Goal: Find contact information: Find contact information

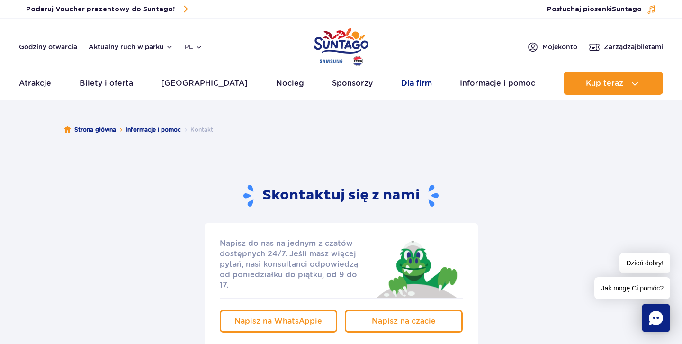
click at [401, 81] on link "Dla firm" at bounding box center [416, 83] width 31 height 23
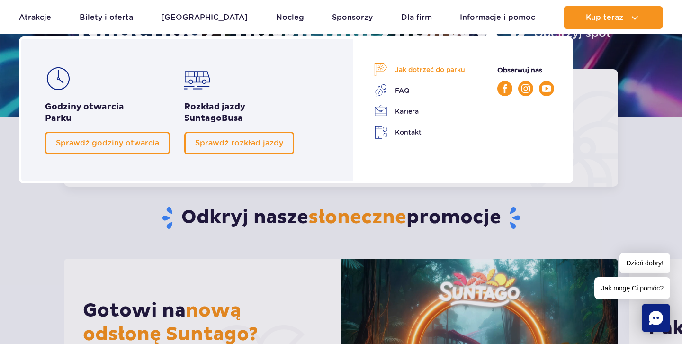
scroll to position [231, 0]
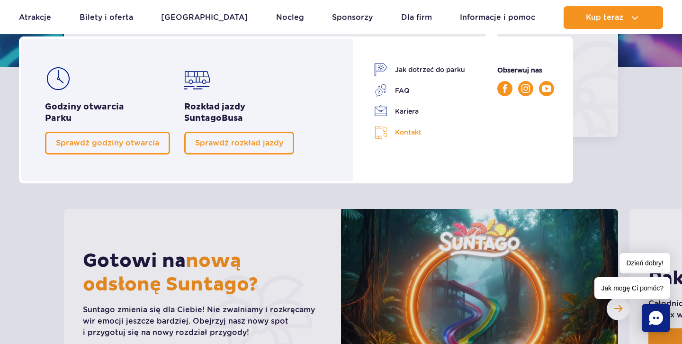
click at [408, 131] on link "Kontakt" at bounding box center [419, 133] width 91 height 14
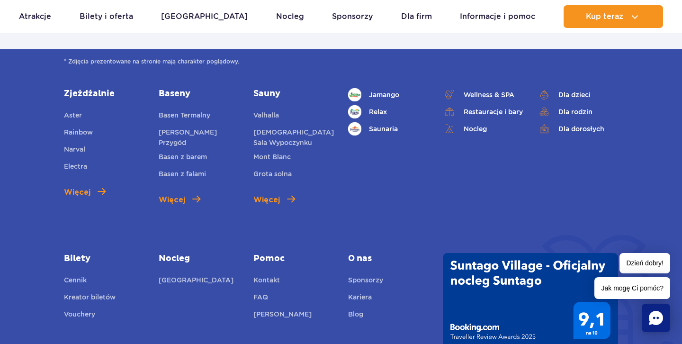
scroll to position [409, 0]
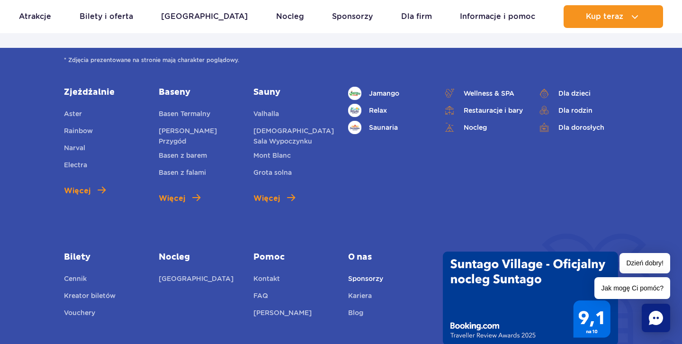
click at [363, 273] on link "Sponsorzy" at bounding box center [365, 279] width 35 height 13
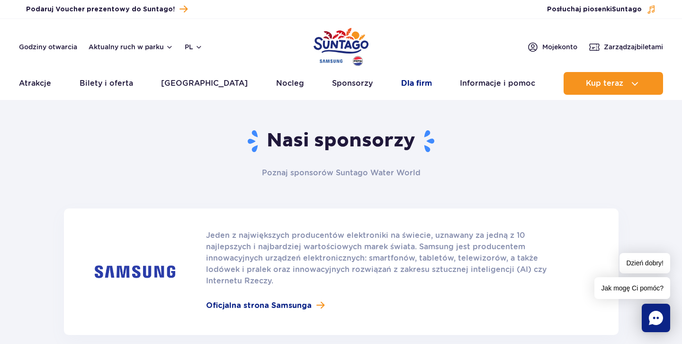
click at [407, 81] on link "Dla firm" at bounding box center [416, 83] width 31 height 23
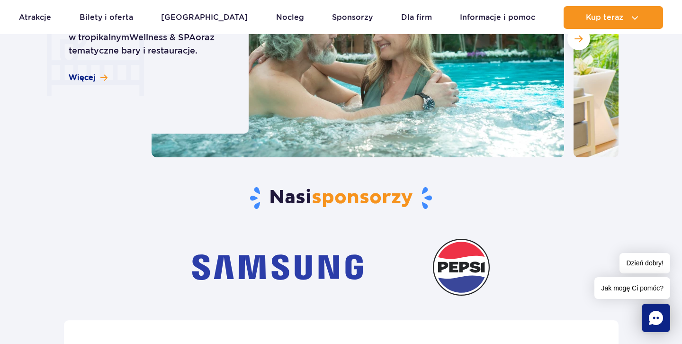
scroll to position [2853, 0]
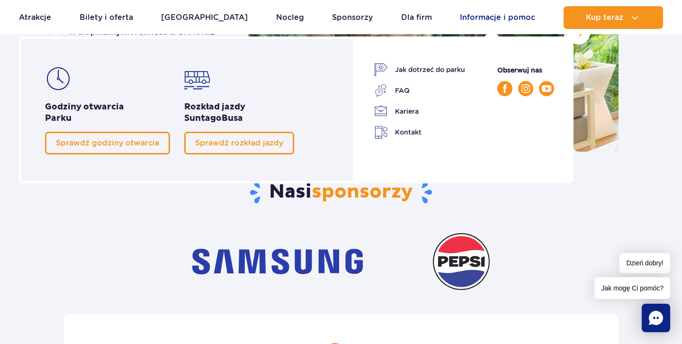
click at [475, 17] on link "Informacje i pomoc" at bounding box center [497, 17] width 75 height 23
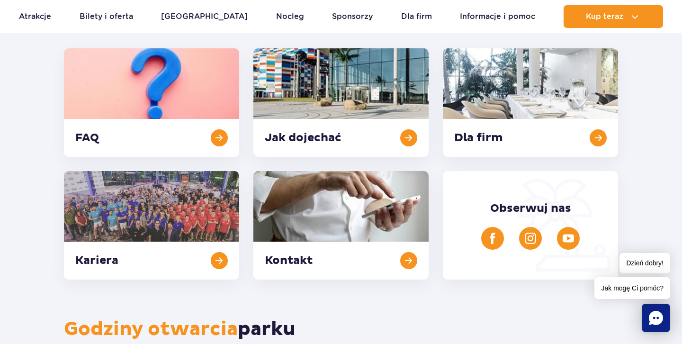
scroll to position [135, 0]
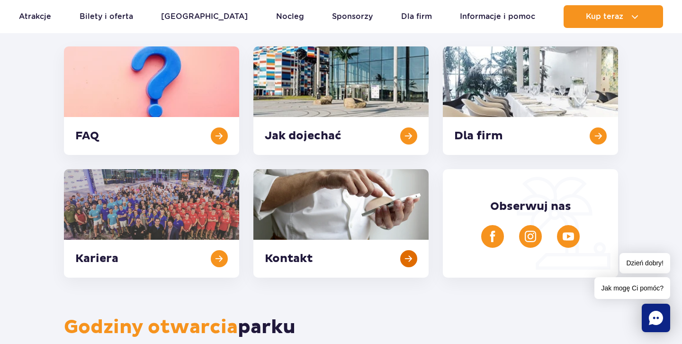
click at [351, 220] on link at bounding box center [340, 223] width 175 height 108
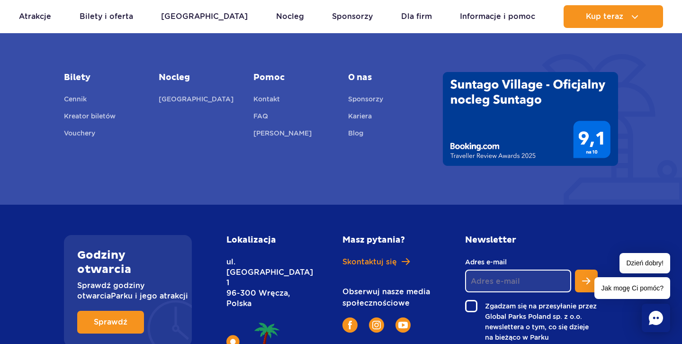
scroll to position [589, 0]
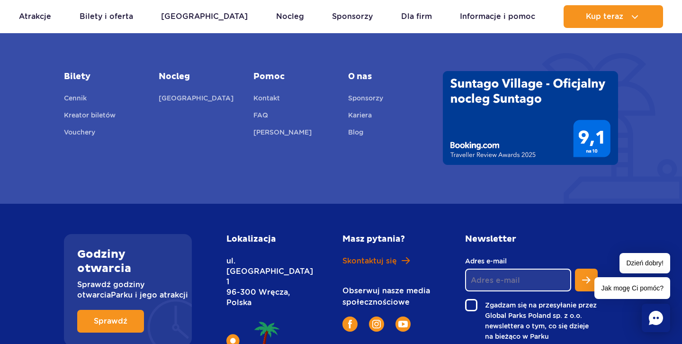
click at [359, 256] on span "Skontaktuj się" at bounding box center [370, 261] width 54 height 10
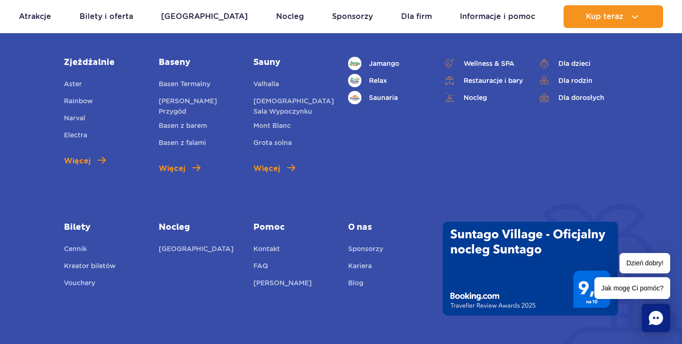
scroll to position [418, 0]
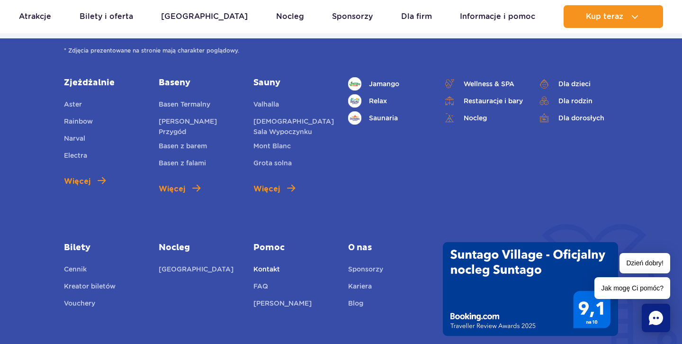
click at [274, 264] on link "Kontakt" at bounding box center [266, 270] width 27 height 13
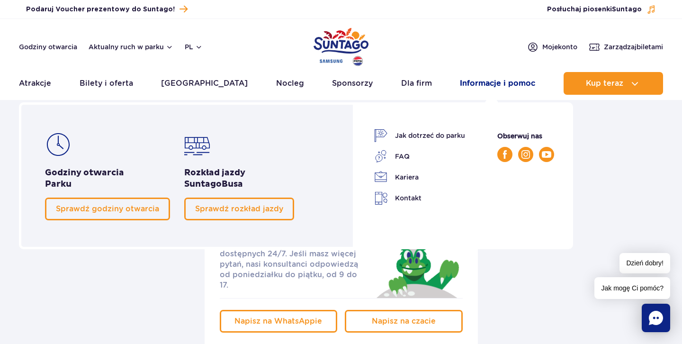
click at [463, 87] on link "Informacje i pomoc" at bounding box center [497, 83] width 75 height 23
